Goal: Information Seeking & Learning: Learn about a topic

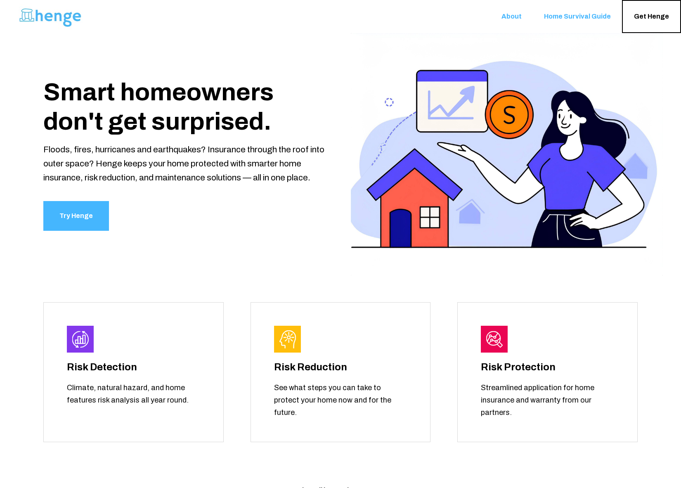
click at [519, 19] on span "About" at bounding box center [511, 17] width 20 height 8
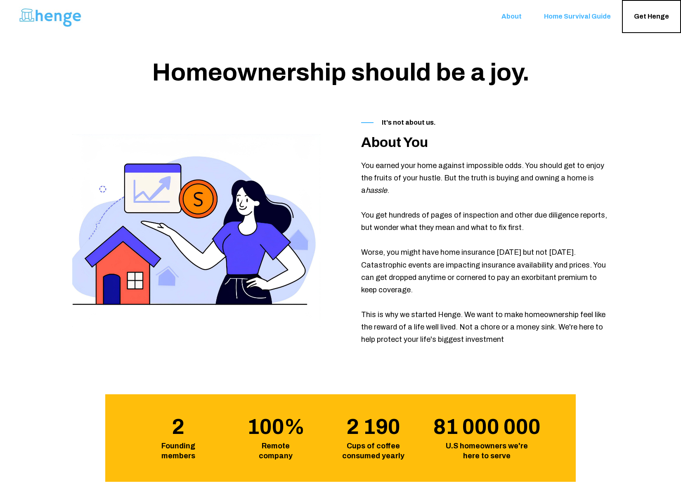
click at [568, 13] on span "Home Survival Guide" at bounding box center [577, 17] width 67 height 8
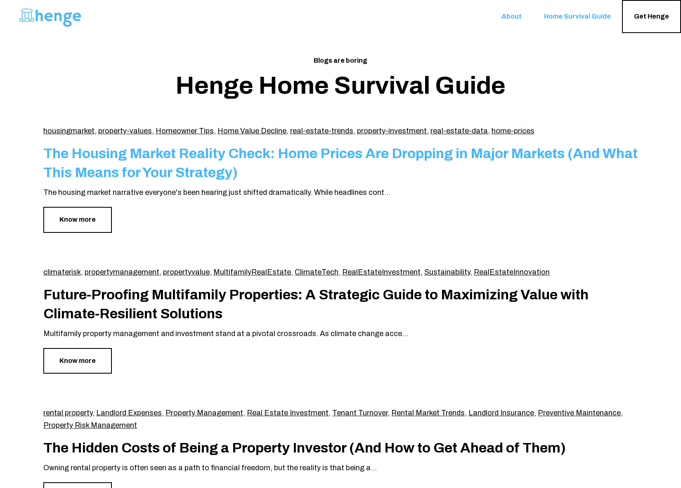
click at [332, 156] on link "The Housing Market Reality Check: Home Prices Are Dropping in Major Markets (An…" at bounding box center [340, 163] width 594 height 34
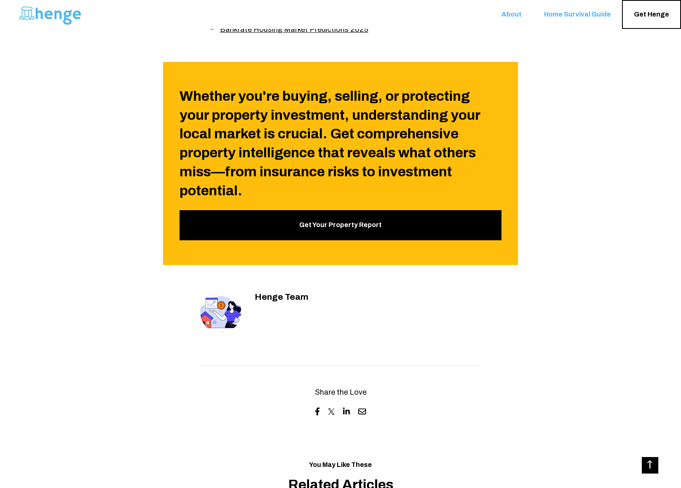
scroll to position [2380, 0]
